Goal: Task Accomplishment & Management: Manage account settings

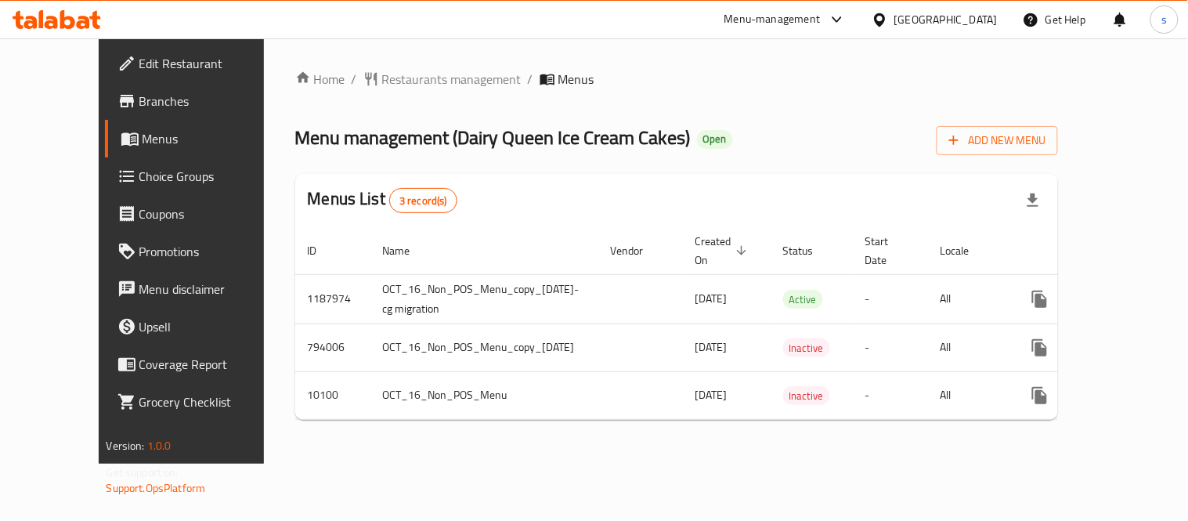
click at [895, 17] on div at bounding box center [883, 19] width 23 height 17
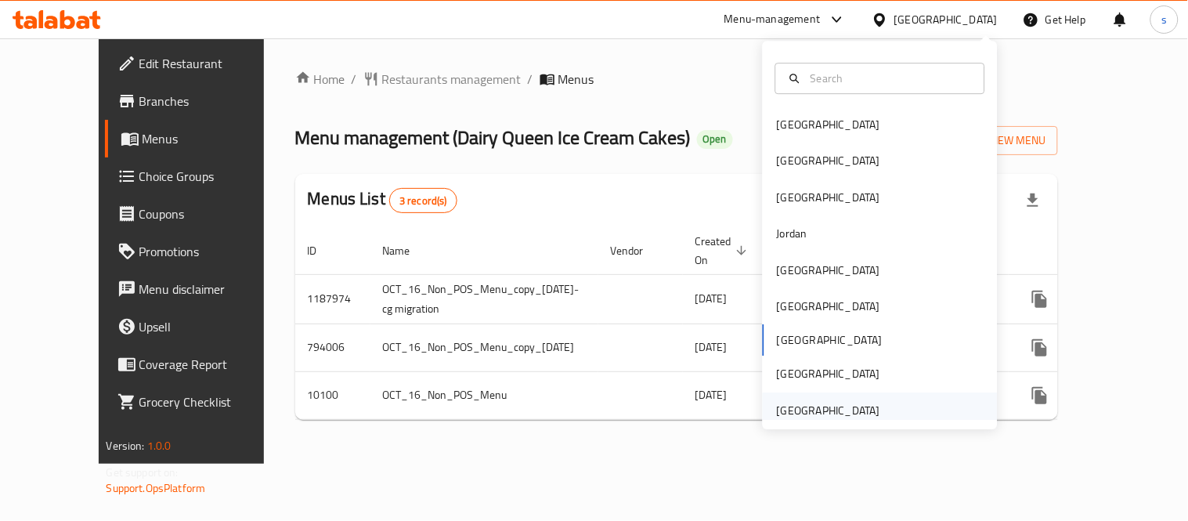
click at [819, 402] on div "United Arab Emirates" at bounding box center [828, 410] width 103 height 17
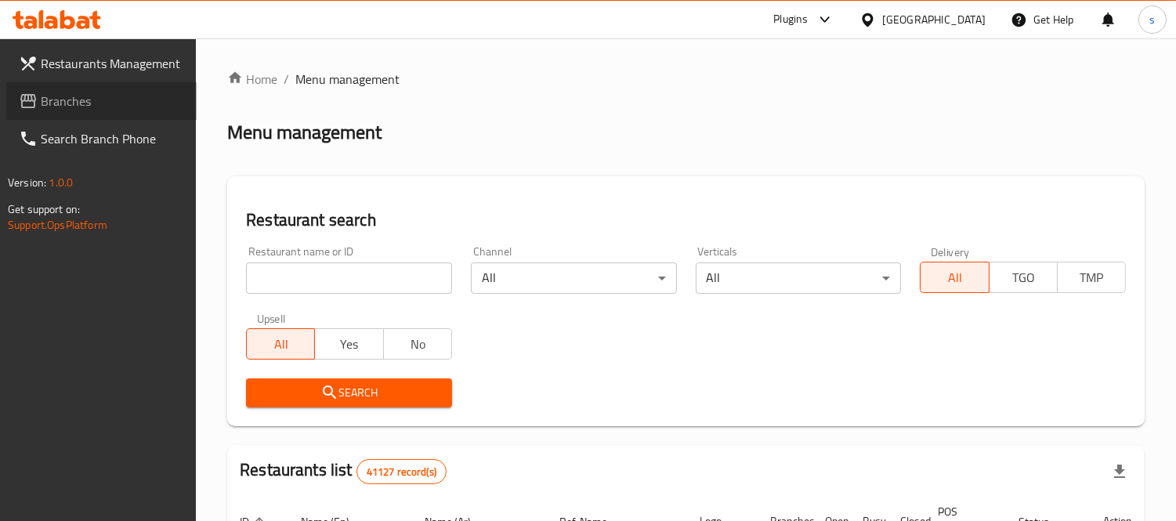
click at [57, 112] on link "Branches" at bounding box center [101, 101] width 190 height 38
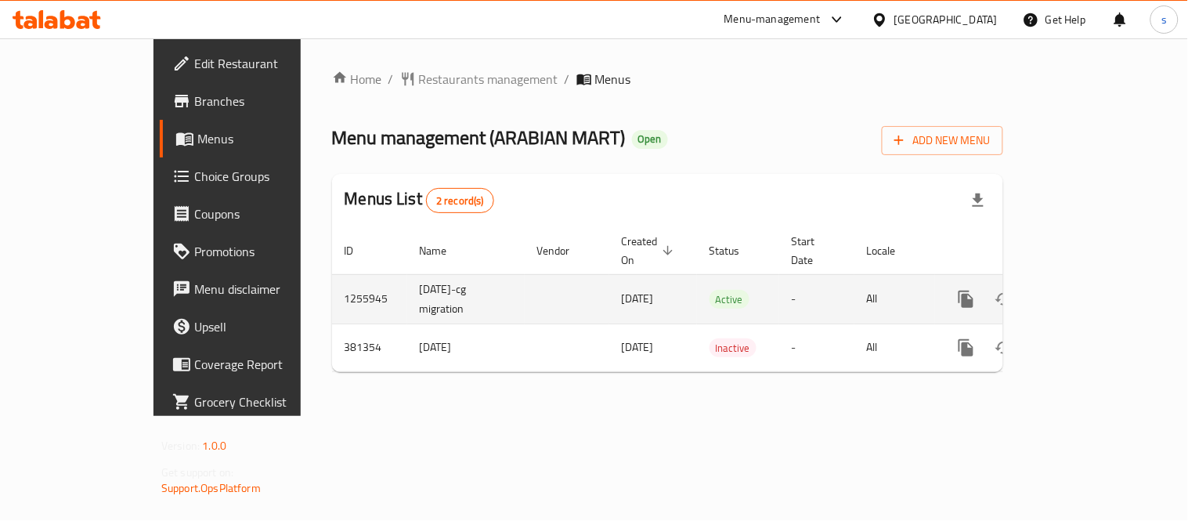
click at [1111, 301] on td "enhanced table" at bounding box center [1022, 298] width 175 height 49
click at [1089, 290] on icon "enhanced table" at bounding box center [1079, 299] width 19 height 19
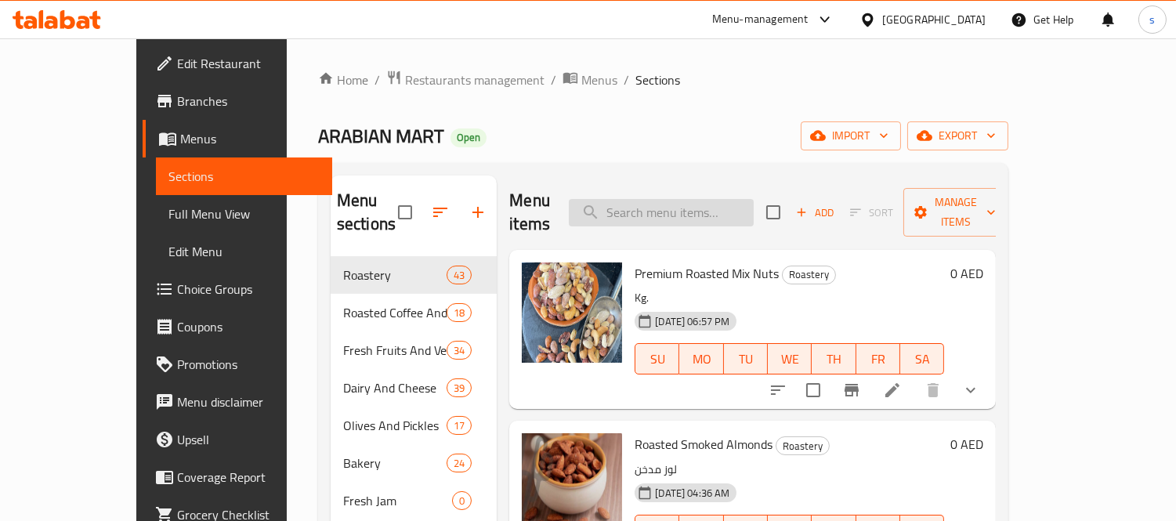
click at [661, 199] on input "search" at bounding box center [661, 212] width 185 height 27
paste input "Chtaura Yogurt 1 Kg"
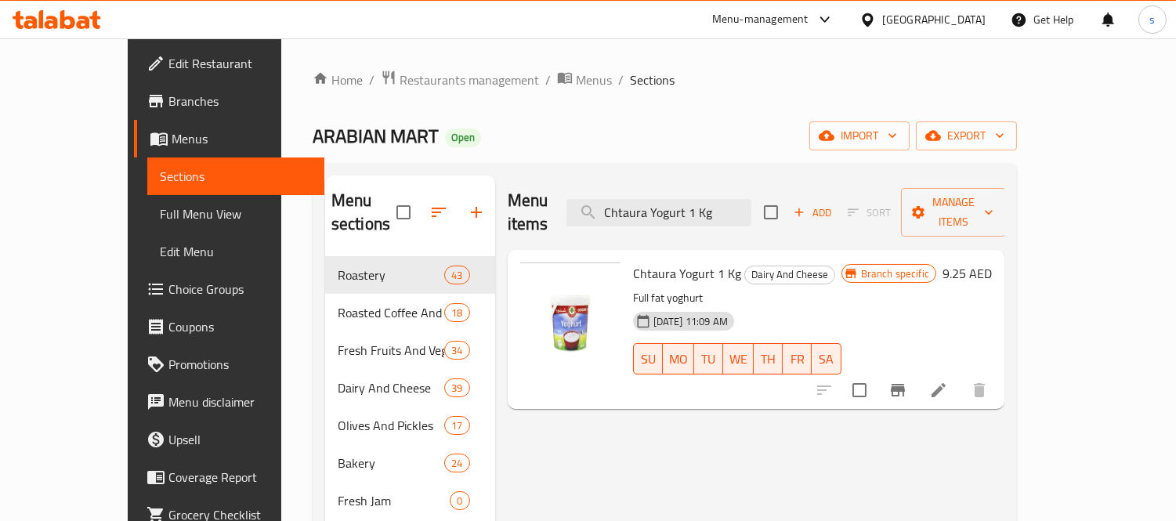
type input "Chtaura Yogurt 1 Kg"
click at [948, 381] on icon at bounding box center [938, 390] width 19 height 19
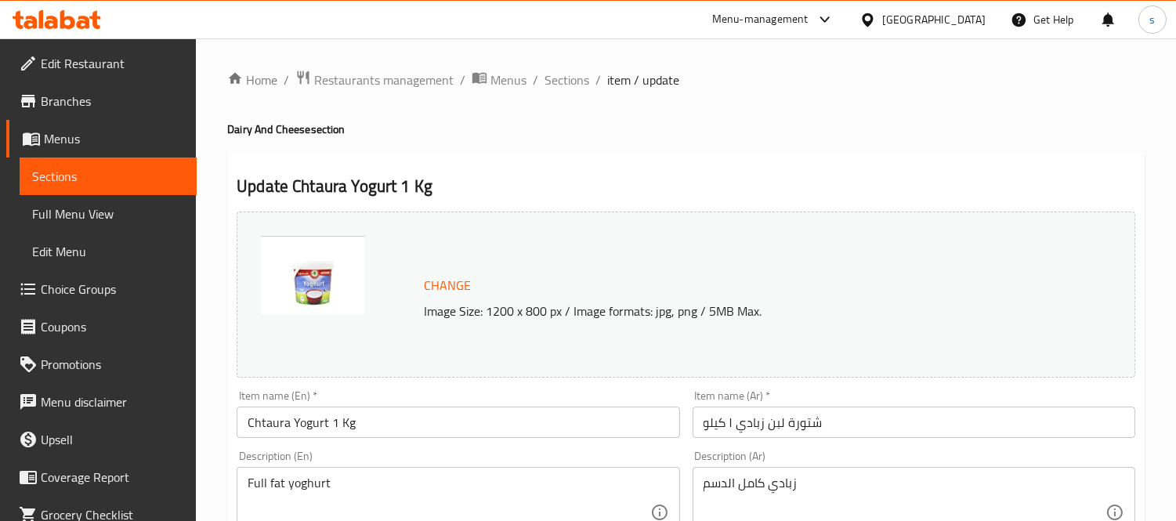
drag, startPoint x: 44, startPoint y: 169, endPoint x: 510, endPoint y: 14, distance: 491.2
click at [44, 169] on span "Sections" at bounding box center [108, 176] width 152 height 19
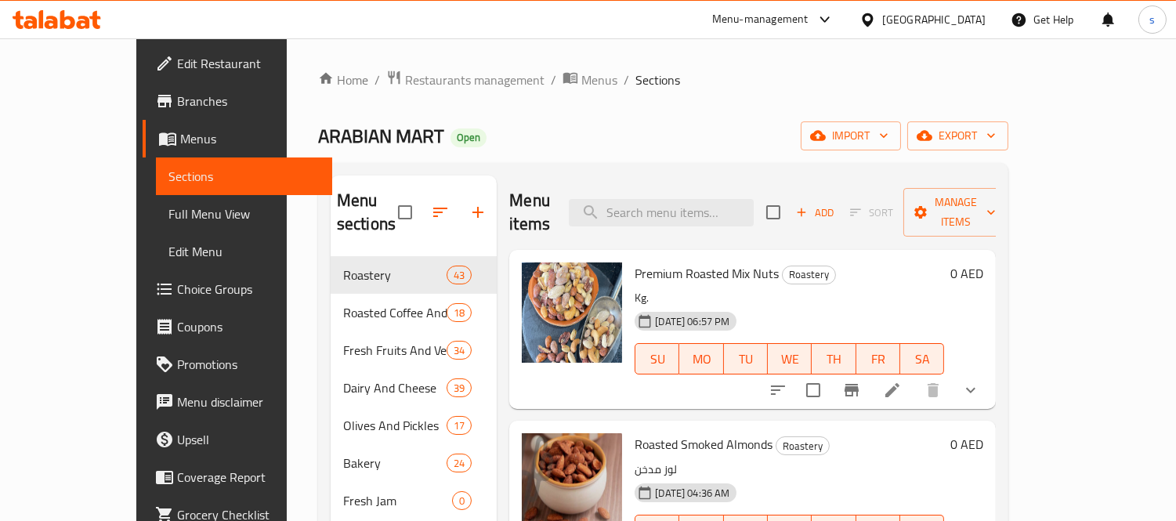
click at [907, 13] on div "United Arab Emirates" at bounding box center [933, 19] width 103 height 17
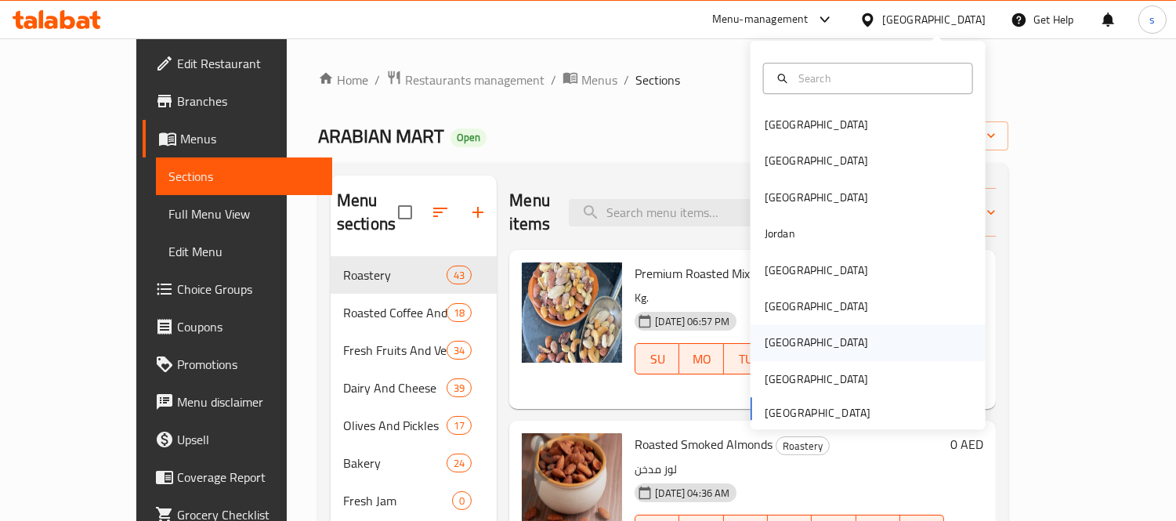
click at [768, 338] on div "[GEOGRAPHIC_DATA]" at bounding box center [816, 342] width 103 height 17
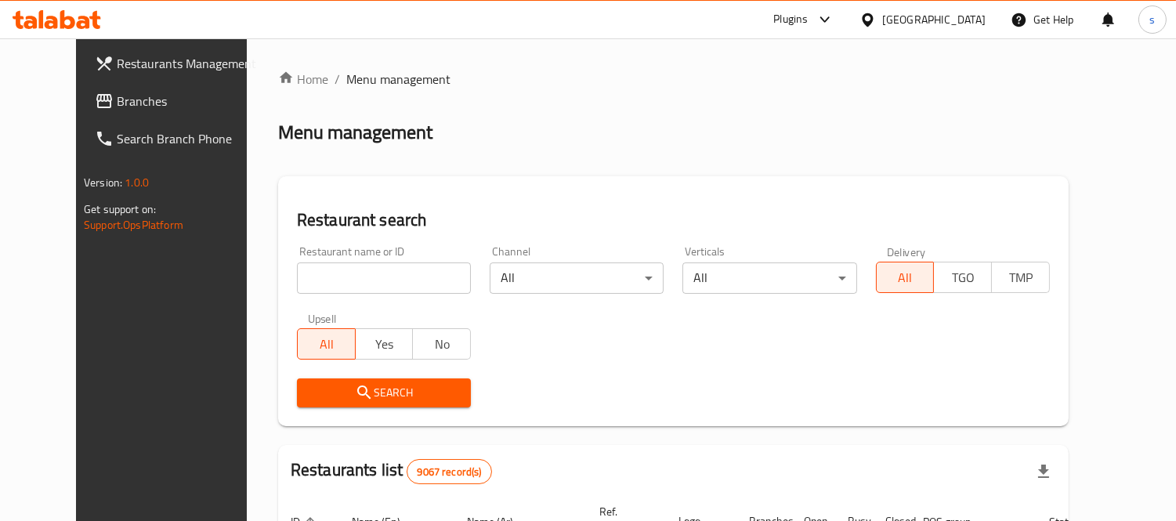
click at [117, 110] on span "Branches" at bounding box center [188, 101] width 143 height 19
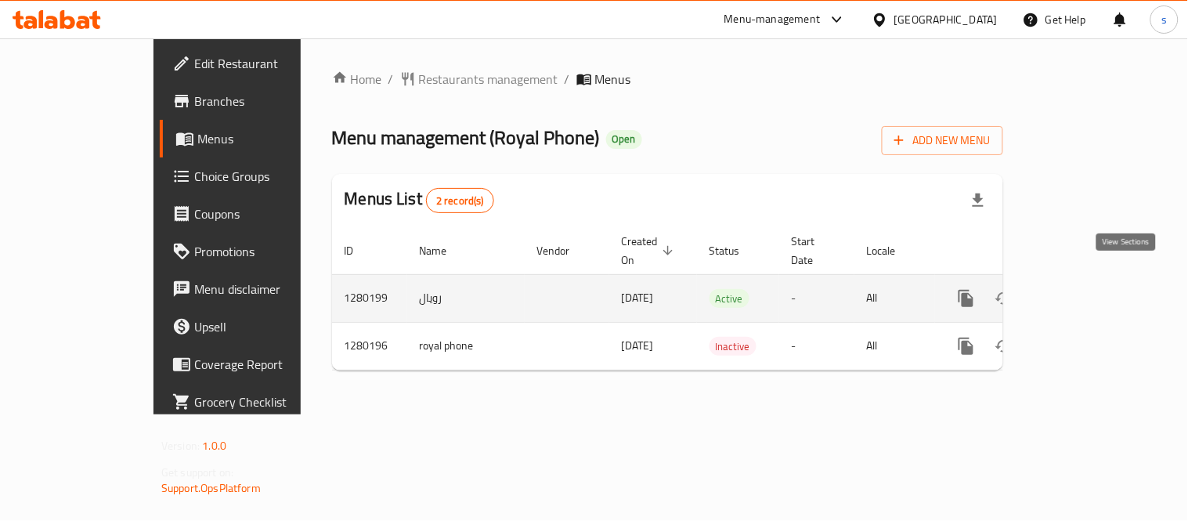
click at [1089, 289] on icon "enhanced table" at bounding box center [1079, 298] width 19 height 19
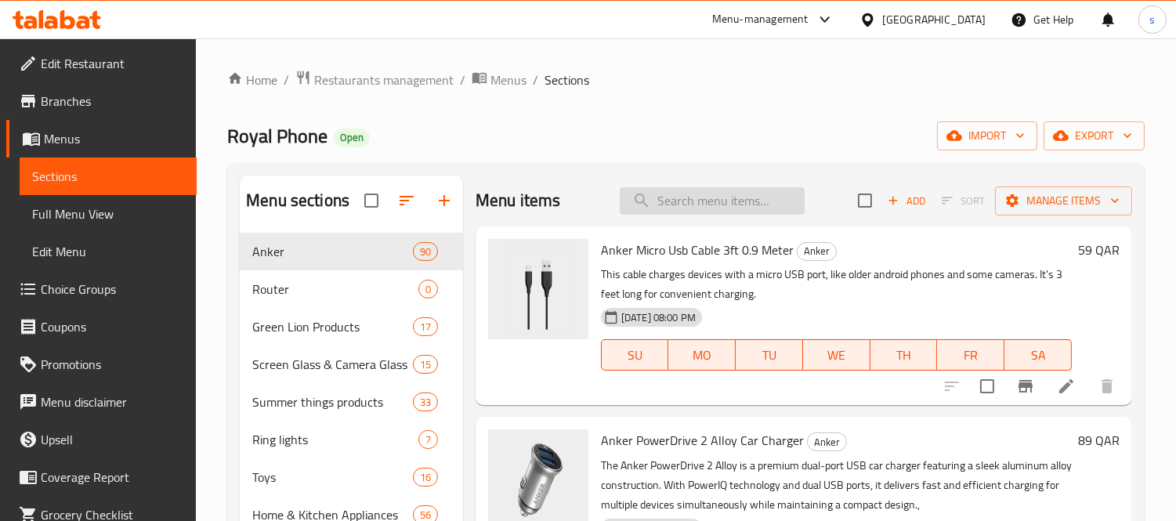
click at [700, 201] on input "search" at bounding box center [712, 200] width 185 height 27
paste input "Vertical Cloth Incense Burner Stand, Garment Steamer Stand-White"
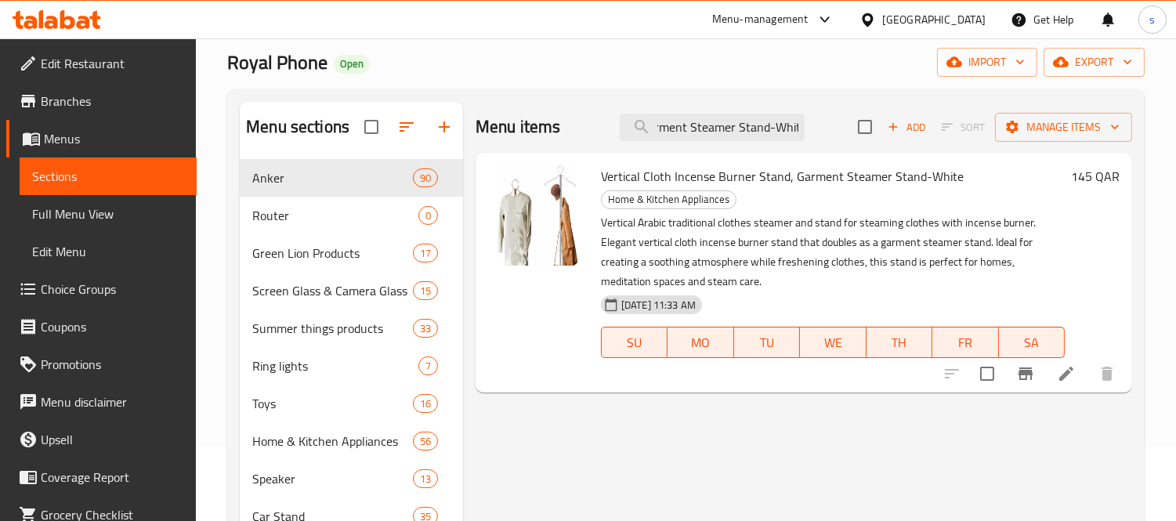
scroll to position [174, 0]
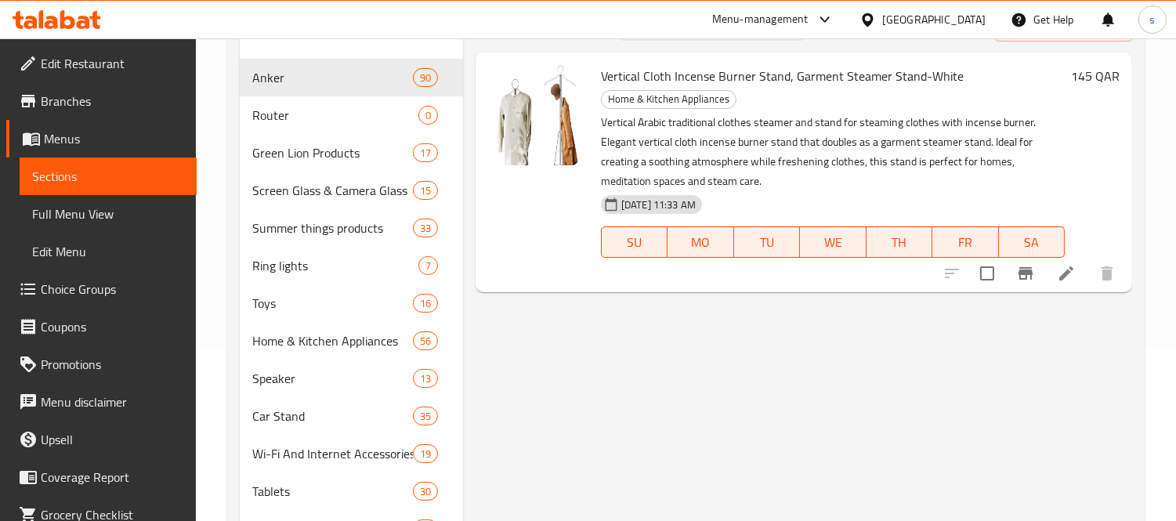
type input "Vertical Cloth Incense Burner Stand, Garment Steamer Stand-White"
click at [1064, 275] on icon at bounding box center [1066, 273] width 14 height 14
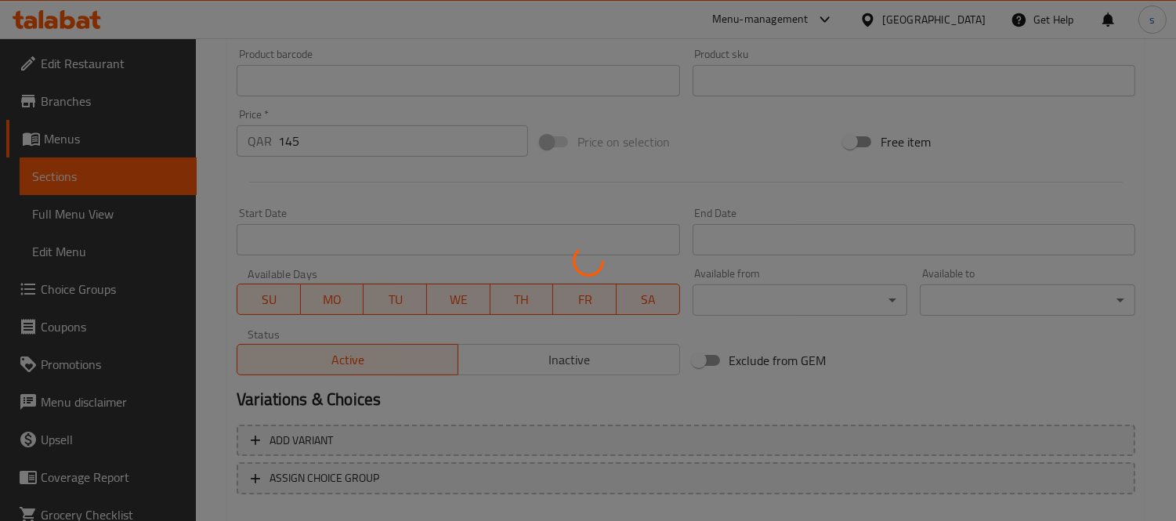
scroll to position [606, 0]
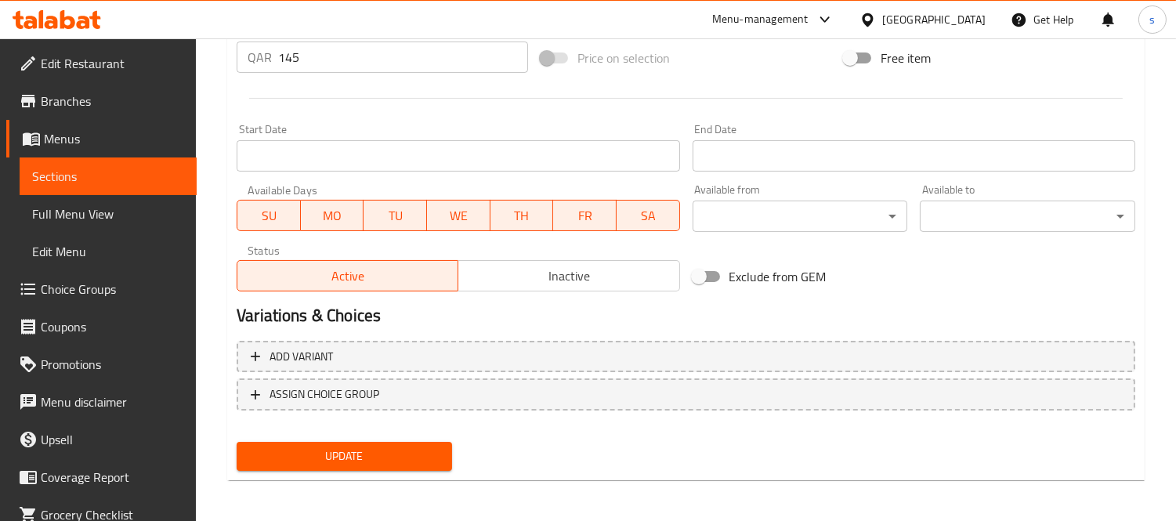
click at [834, 18] on div at bounding box center [821, 19] width 26 height 19
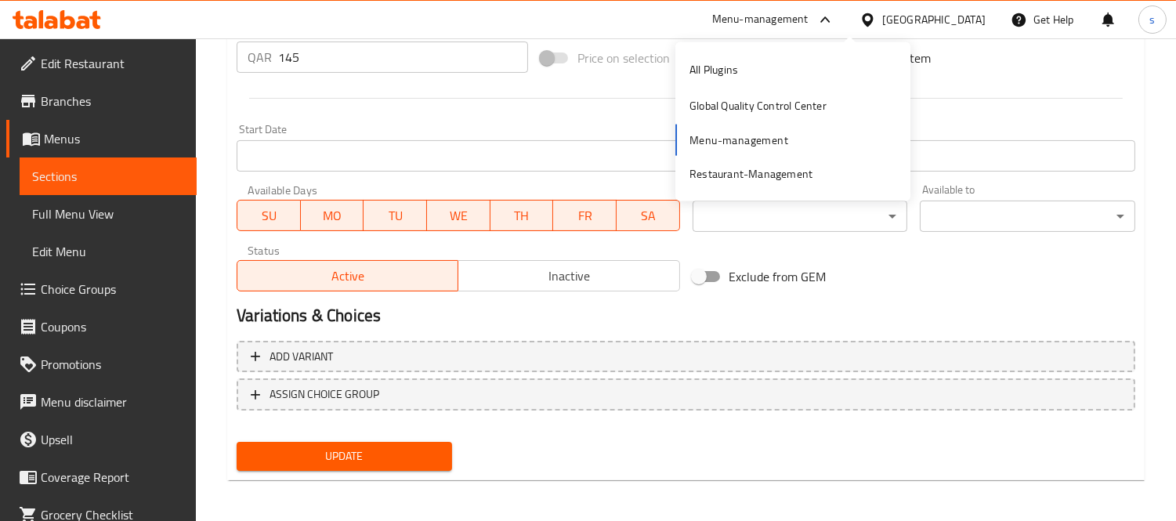
click at [834, 13] on icon at bounding box center [824, 19] width 19 height 19
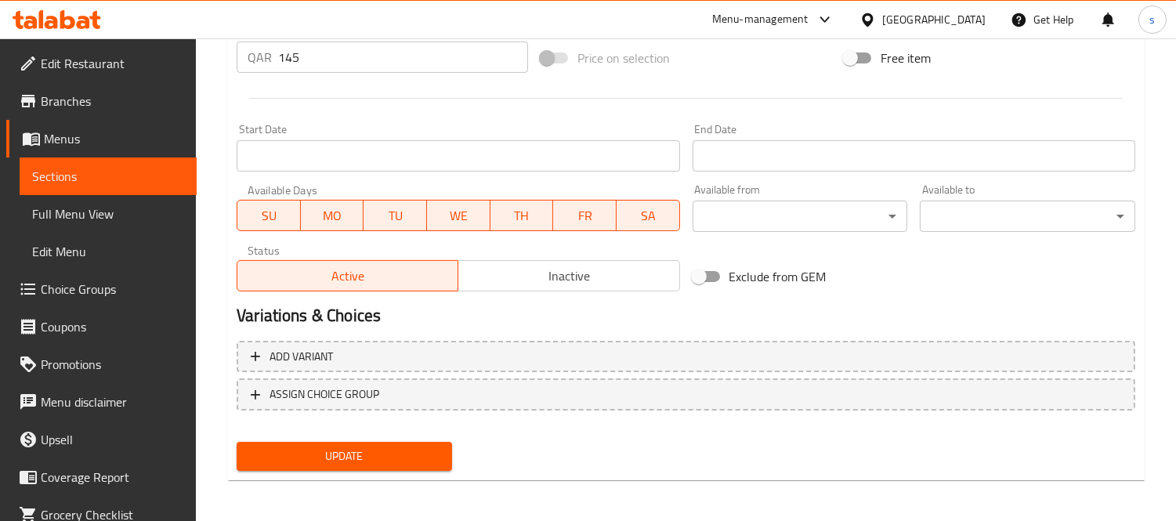
click at [834, 13] on icon at bounding box center [824, 19] width 19 height 19
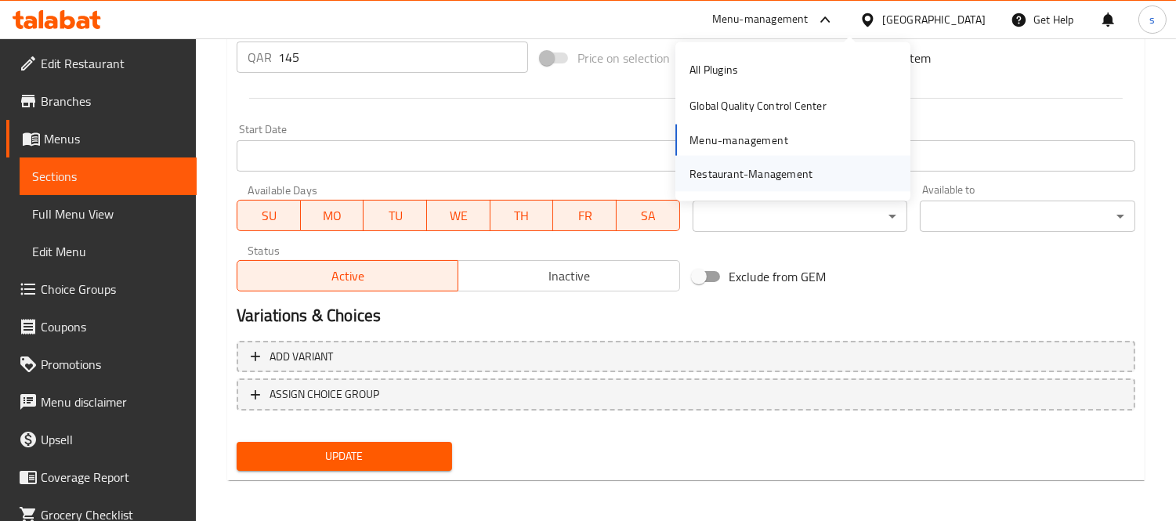
click at [789, 168] on div "Restaurant-Management" at bounding box center [750, 173] width 123 height 17
